Goal: Find specific page/section: Find specific page/section

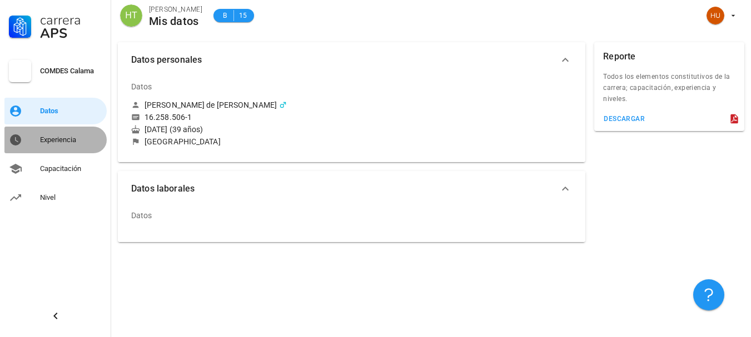
click at [48, 142] on div "Experiencia" at bounding box center [71, 140] width 62 height 9
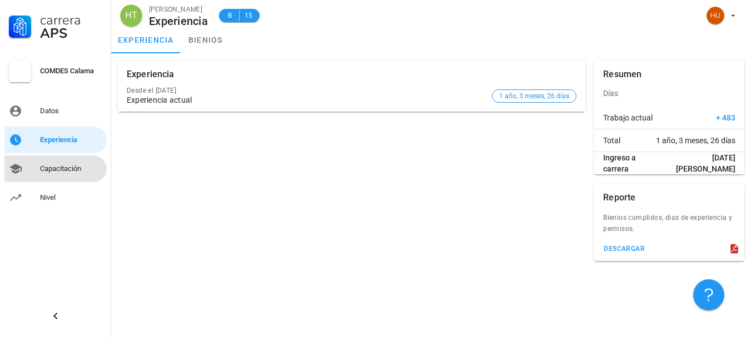
click at [54, 168] on div "Capacitación" at bounding box center [71, 169] width 62 height 9
